Goal: Transaction & Acquisition: Subscribe to service/newsletter

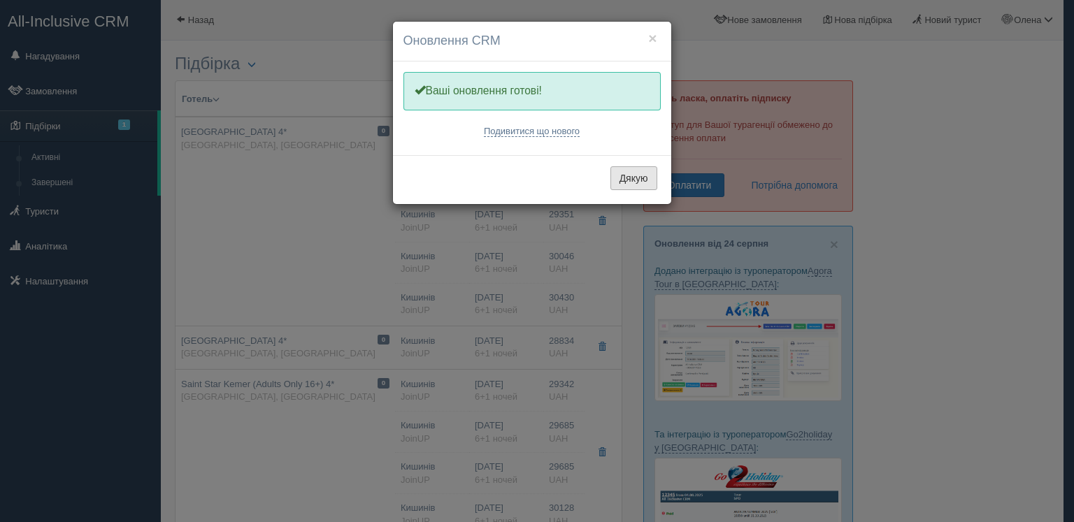
click at [635, 182] on button "Дякую" at bounding box center [633, 178] width 47 height 24
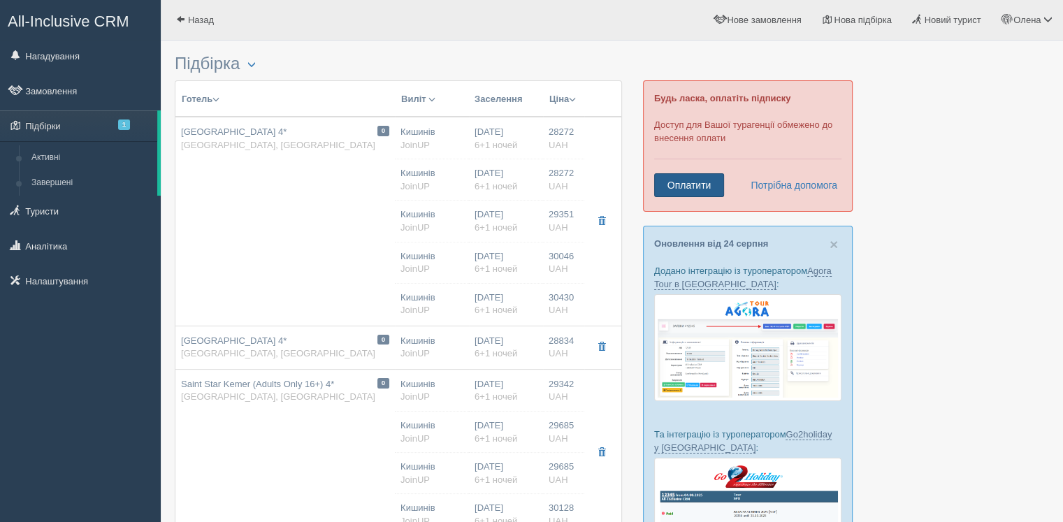
click at [688, 178] on link "Оплатити" at bounding box center [689, 185] width 70 height 24
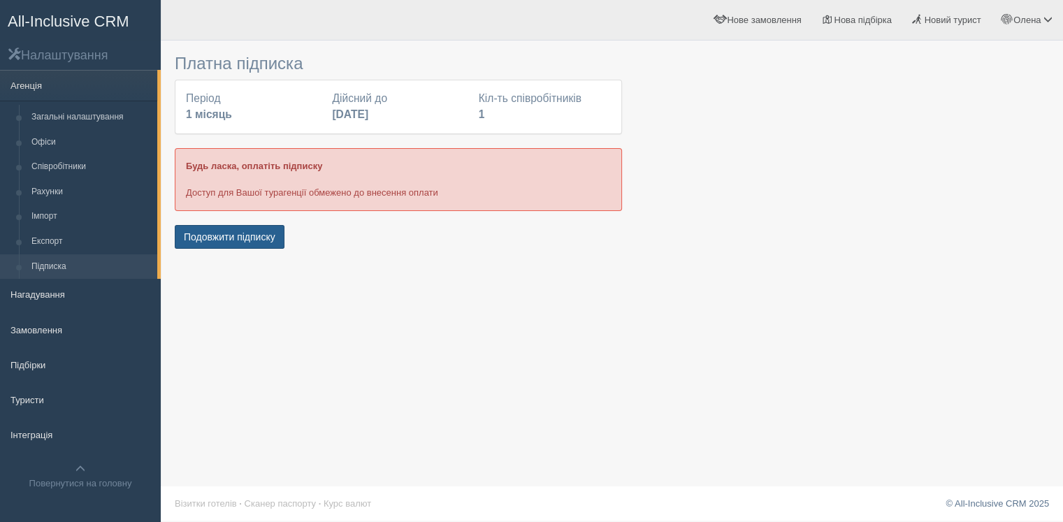
click at [249, 236] on button "Подовжити підписку" at bounding box center [230, 237] width 110 height 24
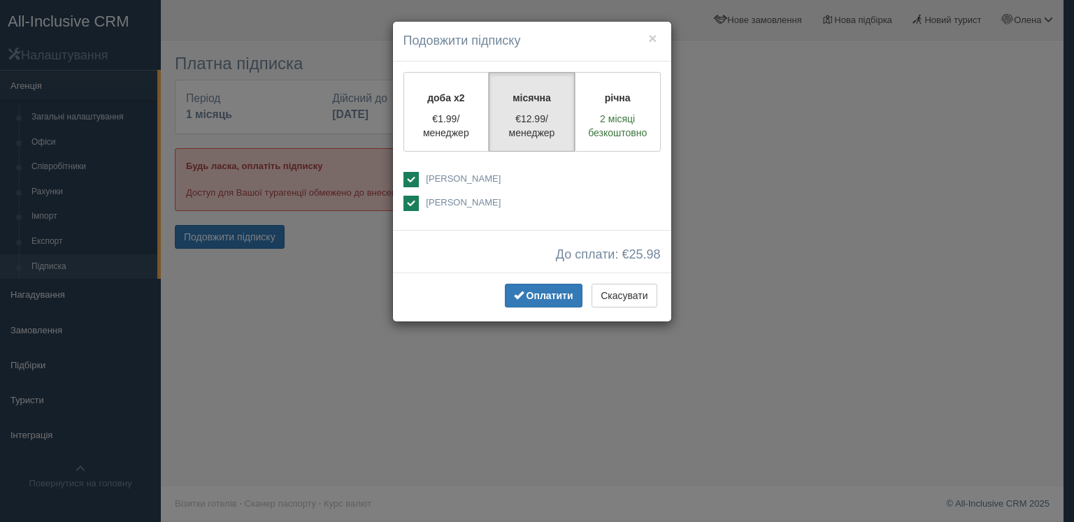
click at [409, 182] on ins at bounding box center [410, 179] width 15 height 15
checkbox input "false"
click at [539, 294] on span "Оплатити" at bounding box center [549, 295] width 47 height 11
